Goal: Find specific page/section: Find specific page/section

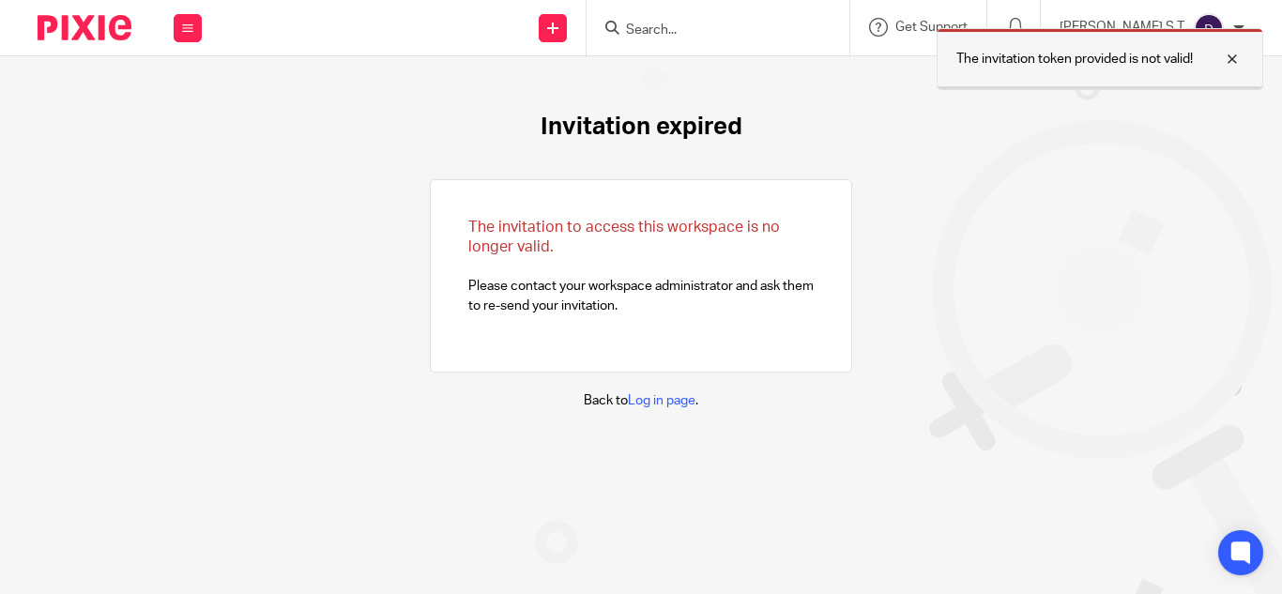
click at [1239, 60] on div at bounding box center [1218, 59] width 51 height 23
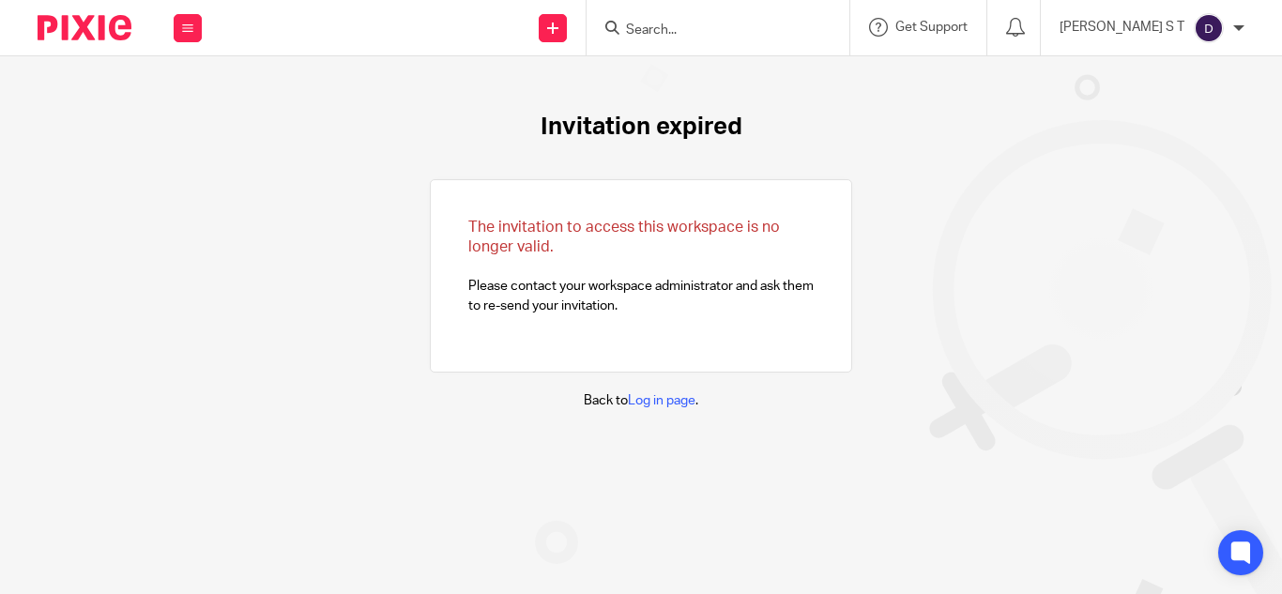
click at [757, 35] on input "Search" at bounding box center [708, 31] width 169 height 17
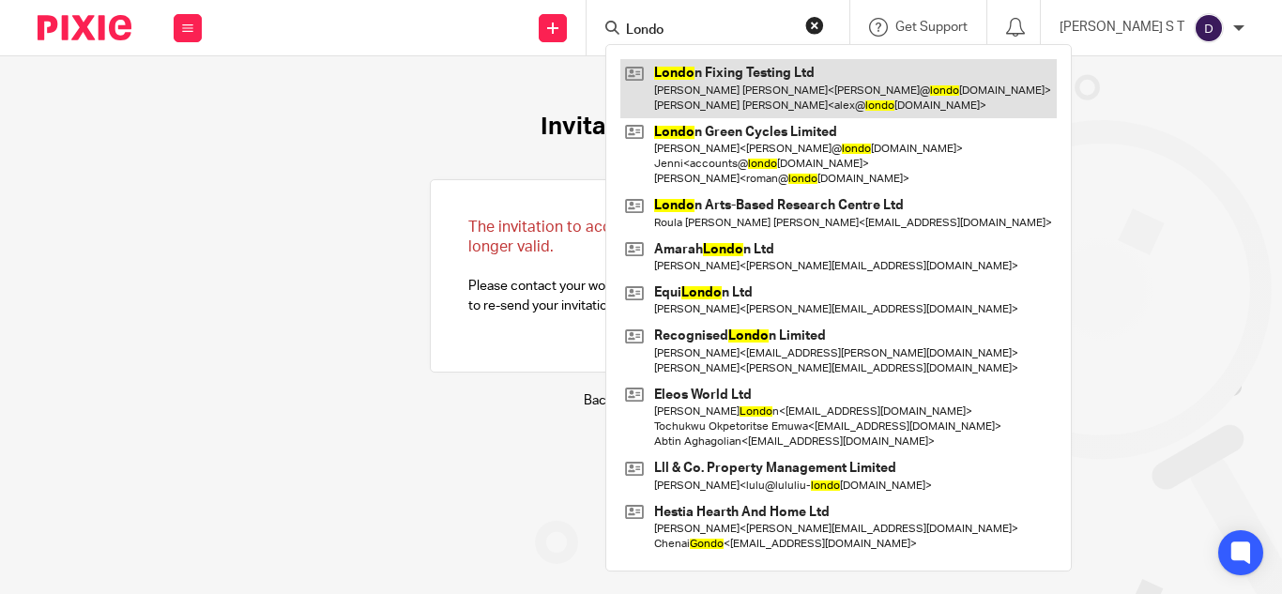
type input "Londo"
click at [782, 69] on link at bounding box center [838, 88] width 436 height 58
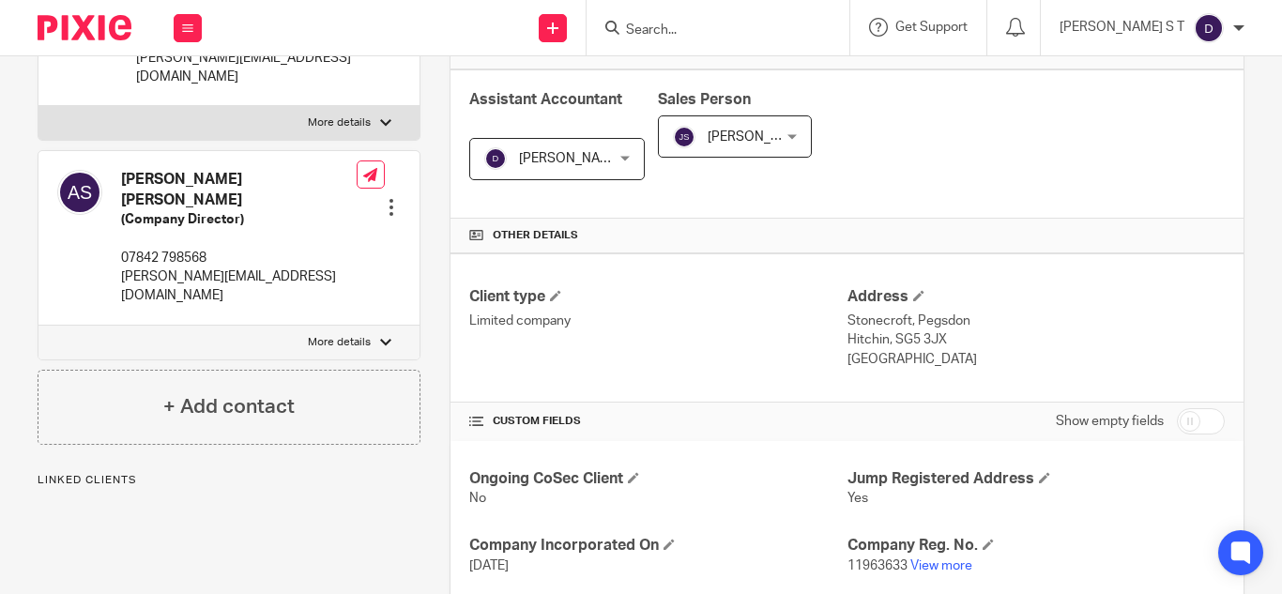
scroll to position [619, 0]
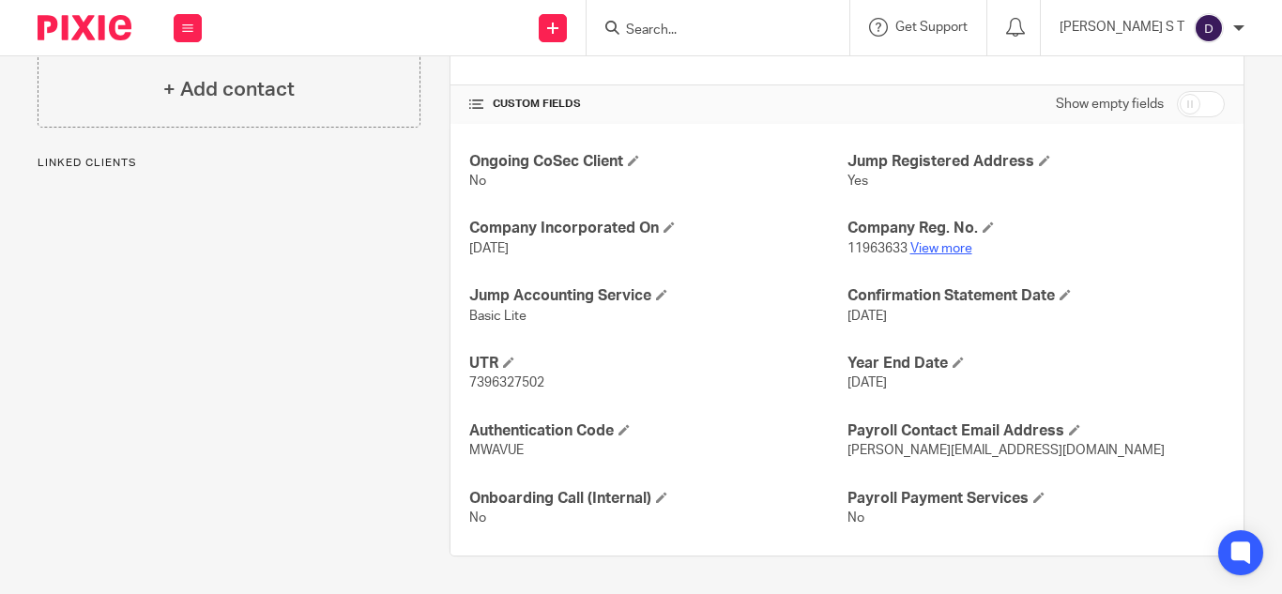
click at [937, 247] on link "View more" at bounding box center [941, 248] width 62 height 13
